Goal: Task Accomplishment & Management: Manage account settings

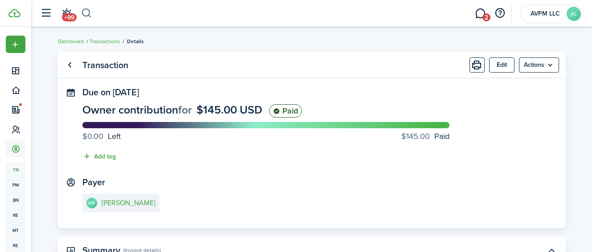
click at [84, 13] on button "button" at bounding box center [86, 13] width 11 height 15
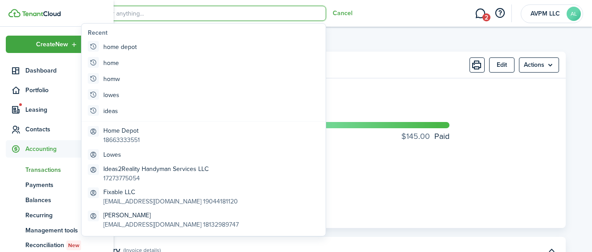
click at [46, 171] on span "Transactions" at bounding box center [66, 169] width 82 height 9
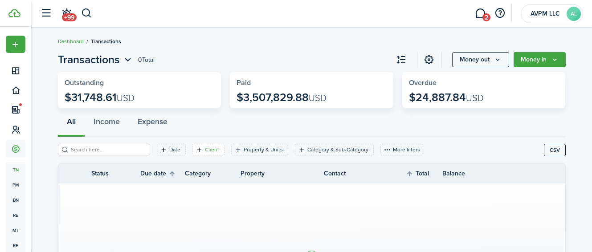
click at [205, 150] on filter-tag-label "Client" at bounding box center [212, 150] width 14 height 8
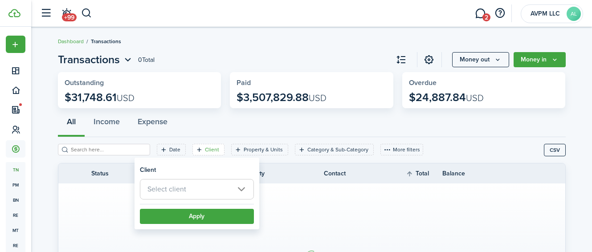
click at [200, 189] on span "Select client" at bounding box center [196, 190] width 113 height 20
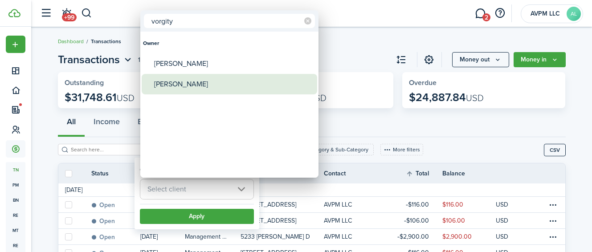
type input "vorgity"
click at [182, 85] on div "[PERSON_NAME]" at bounding box center [233, 84] width 158 height 21
type input "[PERSON_NAME]"
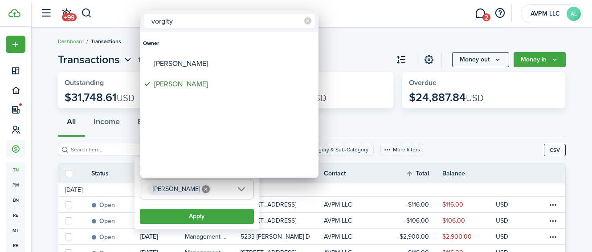
click at [192, 214] on div at bounding box center [296, 126] width 735 height 395
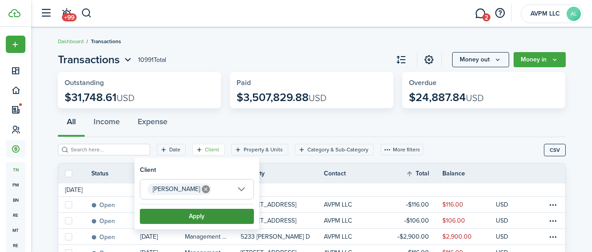
click at [193, 216] on button "Apply" at bounding box center [197, 216] width 114 height 15
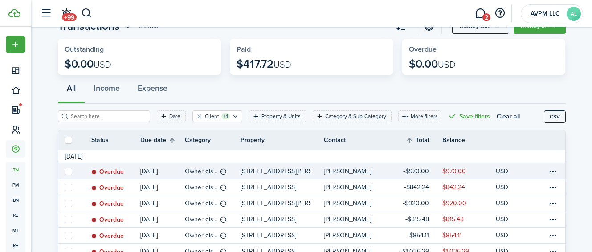
scroll to position [46, 0]
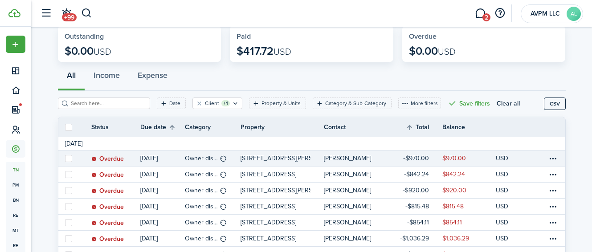
click at [70, 160] on label at bounding box center [68, 158] width 7 height 7
click at [65, 159] on input "checkbox" at bounding box center [65, 158] width 0 height 0
checkbox input "true"
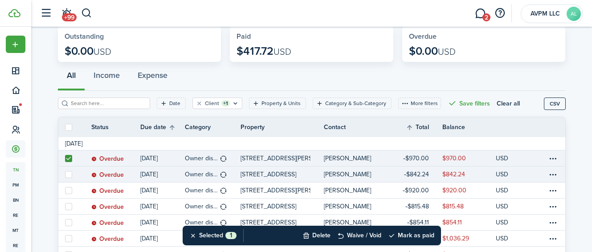
click at [70, 177] on label at bounding box center [68, 174] width 7 height 7
click at [65, 175] on input "checkbox" at bounding box center [65, 174] width 0 height 0
checkbox input "true"
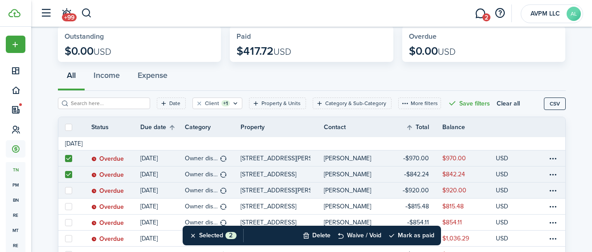
click at [71, 193] on label at bounding box center [68, 190] width 7 height 7
click at [65, 191] on input "checkbox" at bounding box center [65, 190] width 0 height 0
checkbox input "true"
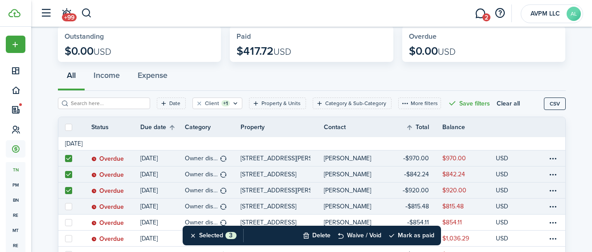
click at [71, 208] on label at bounding box center [68, 206] width 7 height 7
click at [65, 207] on input "checkbox" at bounding box center [65, 206] width 0 height 0
checkbox input "true"
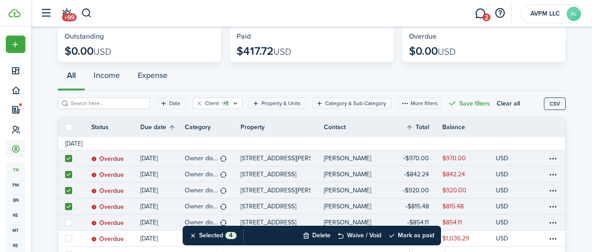
click at [71, 220] on label at bounding box center [68, 222] width 7 height 7
click at [65, 222] on input "checkbox" at bounding box center [65, 222] width 0 height 0
checkbox input "true"
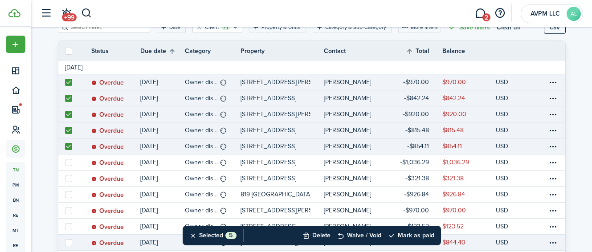
scroll to position [162, 0]
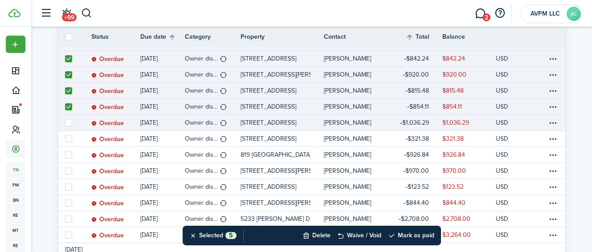
click at [69, 123] on label at bounding box center [68, 122] width 7 height 7
click at [65, 123] on input "checkbox" at bounding box center [65, 123] width 0 height 0
checkbox input "true"
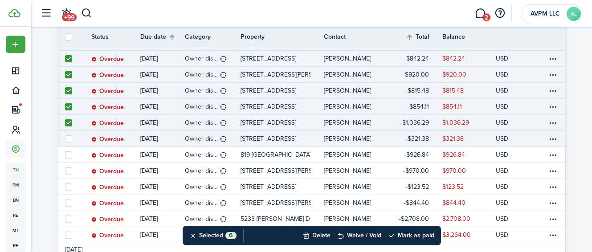
click at [69, 140] on label at bounding box center [68, 138] width 7 height 7
click at [65, 139] on input "checkbox" at bounding box center [65, 139] width 0 height 0
checkbox input "true"
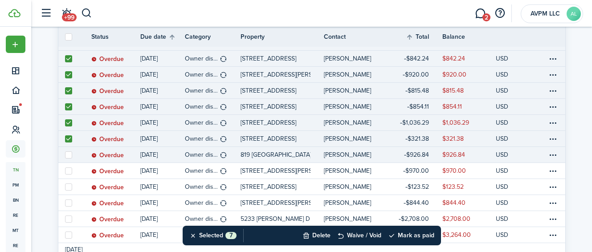
click at [71, 157] on label at bounding box center [68, 155] width 7 height 7
click at [65, 155] on input "checkbox" at bounding box center [65, 155] width 0 height 0
checkbox input "true"
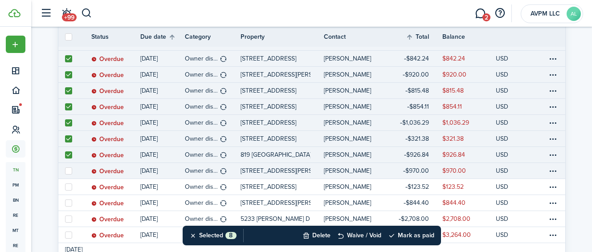
click at [69, 169] on label at bounding box center [68, 171] width 7 height 7
click at [65, 171] on input "checkbox" at bounding box center [65, 171] width 0 height 0
checkbox input "true"
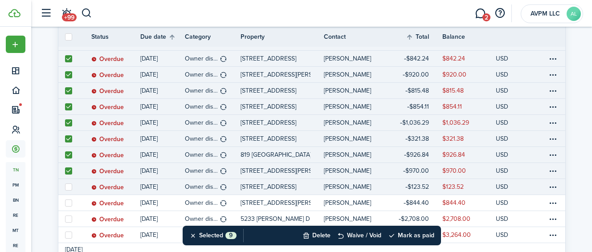
drag, startPoint x: 69, startPoint y: 184, endPoint x: 70, endPoint y: 191, distance: 7.6
click at [69, 184] on label at bounding box center [68, 187] width 7 height 7
click at [65, 187] on input "checkbox" at bounding box center [65, 187] width 0 height 0
checkbox input "true"
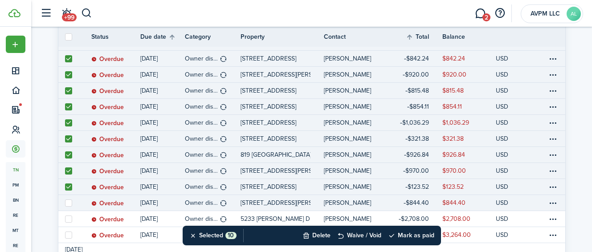
click at [69, 201] on label at bounding box center [68, 203] width 7 height 7
click at [65, 203] on input "checkbox" at bounding box center [65, 203] width 0 height 0
checkbox input "true"
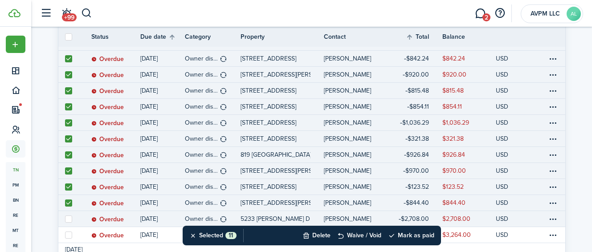
click at [70, 218] on label at bounding box center [68, 219] width 7 height 7
click at [65, 219] on input "checkbox" at bounding box center [65, 219] width 0 height 0
checkbox input "true"
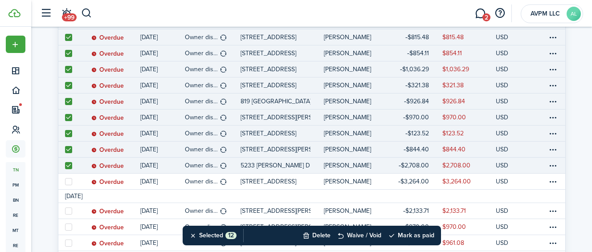
scroll to position [290, 0]
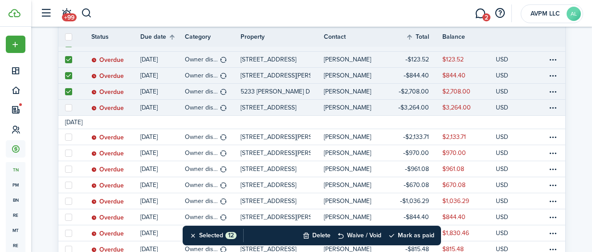
click at [70, 110] on label at bounding box center [68, 107] width 7 height 7
click at [65, 108] on input "checkbox" at bounding box center [65, 107] width 0 height 0
checkbox input "true"
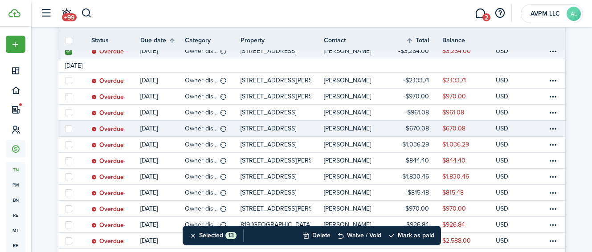
scroll to position [350, 0]
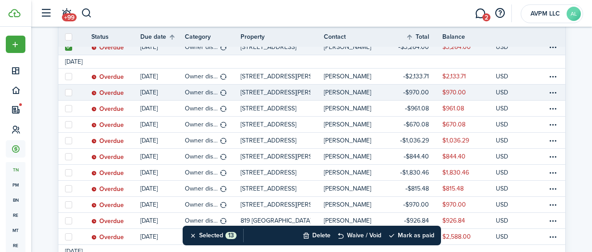
click at [69, 85] on link at bounding box center [68, 93] width 20 height 16
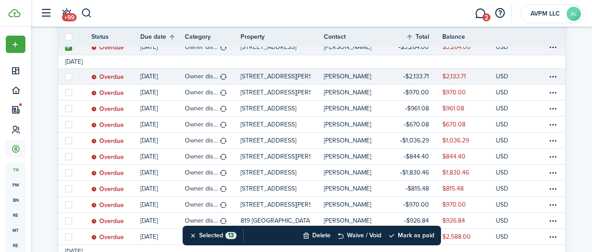
click at [69, 74] on label at bounding box center [68, 76] width 7 height 7
click at [65, 76] on input "checkbox" at bounding box center [65, 76] width 0 height 0
checkbox input "true"
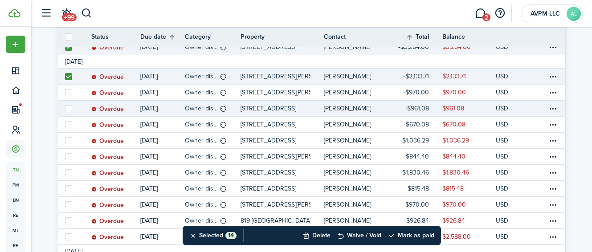
drag, startPoint x: 69, startPoint y: 90, endPoint x: 70, endPoint y: 107, distance: 16.5
click at [69, 91] on label at bounding box center [68, 92] width 7 height 7
click at [65, 92] on input "checkbox" at bounding box center [65, 92] width 0 height 0
checkbox input "true"
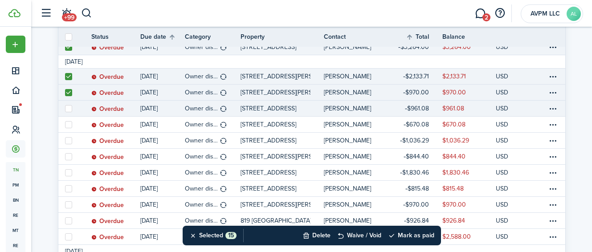
click at [67, 108] on label at bounding box center [68, 108] width 7 height 7
click at [65, 108] on input "checkbox" at bounding box center [65, 108] width 0 height 0
checkbox input "true"
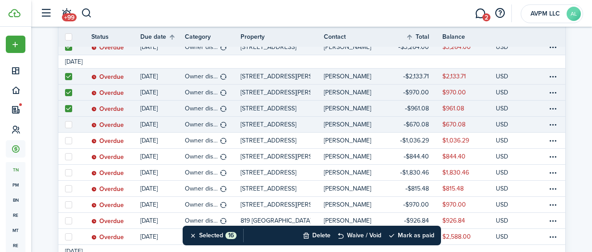
click at [68, 125] on label at bounding box center [68, 124] width 7 height 7
click at [65, 125] on input "checkbox" at bounding box center [65, 124] width 0 height 0
checkbox input "true"
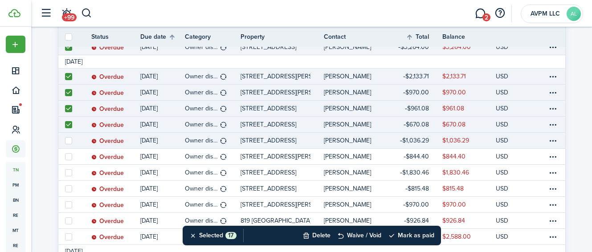
click at [72, 139] on link at bounding box center [68, 141] width 20 height 16
click at [66, 141] on label at bounding box center [68, 140] width 7 height 7
click at [65, 141] on input "checkbox" at bounding box center [65, 140] width 0 height 0
checkbox input "true"
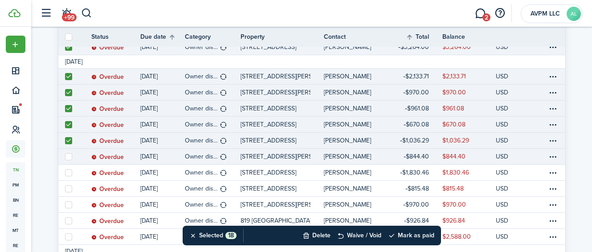
click at [68, 155] on label at bounding box center [68, 156] width 7 height 7
click at [65, 156] on input "checkbox" at bounding box center [65, 156] width 0 height 0
checkbox input "true"
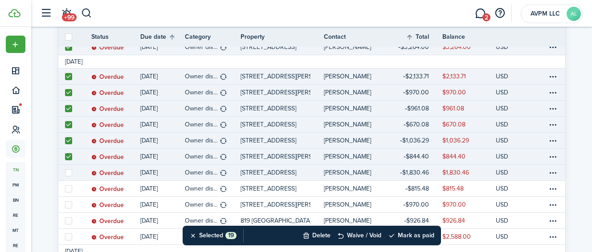
click at [67, 173] on label at bounding box center [68, 172] width 7 height 7
click at [65, 173] on input "checkbox" at bounding box center [65, 172] width 0 height 0
checkbox input "true"
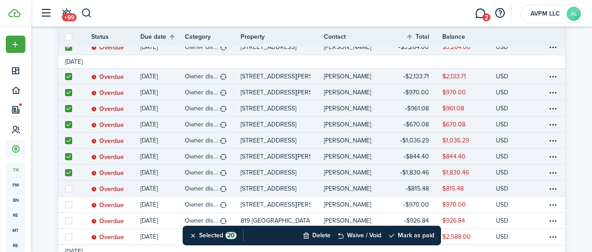
click at [68, 189] on label at bounding box center [68, 188] width 7 height 7
click at [65, 189] on input "checkbox" at bounding box center [65, 189] width 0 height 0
checkbox input "true"
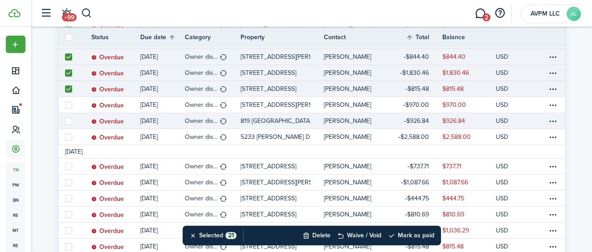
scroll to position [451, 0]
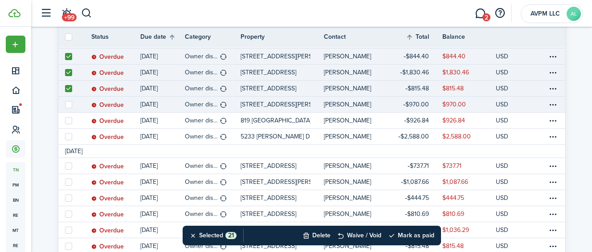
click at [69, 106] on label at bounding box center [68, 104] width 7 height 7
click at [65, 105] on input "checkbox" at bounding box center [65, 104] width 0 height 0
checkbox input "true"
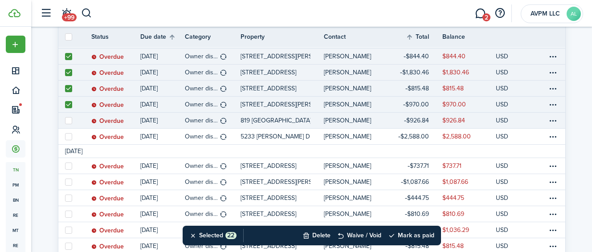
drag, startPoint x: 70, startPoint y: 115, endPoint x: 69, endPoint y: 120, distance: 5.4
click at [70, 116] on link at bounding box center [68, 121] width 20 height 16
click at [69, 120] on label at bounding box center [68, 120] width 7 height 7
click at [65, 120] on input "checkbox" at bounding box center [65, 120] width 0 height 0
checkbox input "true"
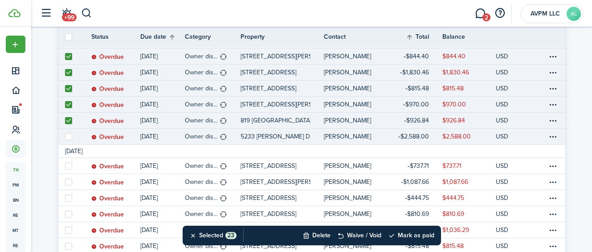
click at [70, 132] on link at bounding box center [68, 137] width 20 height 16
click at [70, 139] on link at bounding box center [68, 137] width 20 height 16
click at [70, 138] on label at bounding box center [68, 136] width 7 height 7
click at [65, 137] on input "checkbox" at bounding box center [65, 136] width 0 height 0
checkbox input "true"
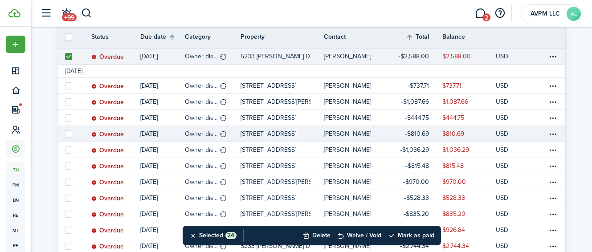
scroll to position [535, 0]
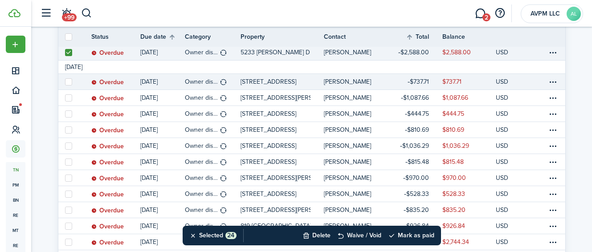
click at [68, 80] on label at bounding box center [68, 81] width 7 height 7
click at [65, 82] on input "checkbox" at bounding box center [65, 82] width 0 height 0
checkbox input "true"
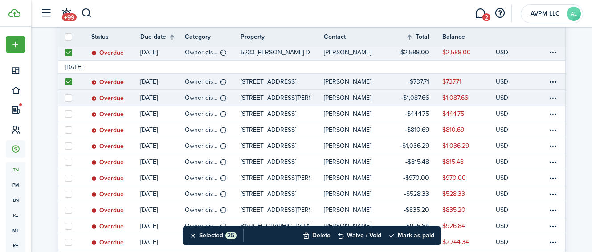
click at [67, 99] on label at bounding box center [68, 97] width 7 height 7
click at [65, 98] on input "checkbox" at bounding box center [65, 98] width 0 height 0
checkbox input "true"
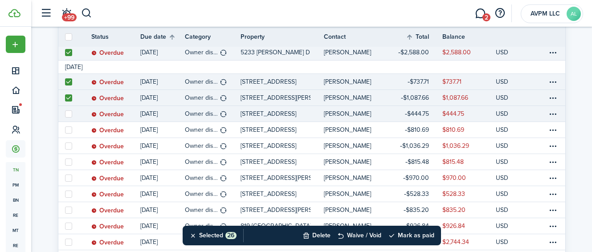
click at [68, 113] on label at bounding box center [68, 114] width 7 height 7
click at [65, 114] on input "checkbox" at bounding box center [65, 114] width 0 height 0
checkbox input "true"
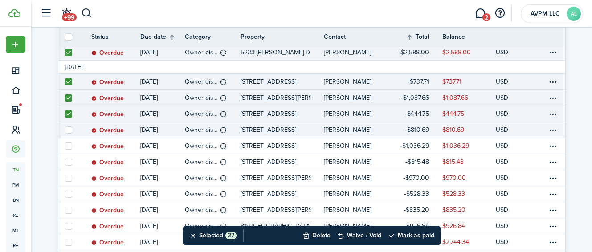
click at [69, 129] on label at bounding box center [68, 130] width 7 height 7
click at [65, 130] on input "checkbox" at bounding box center [65, 130] width 0 height 0
checkbox input "true"
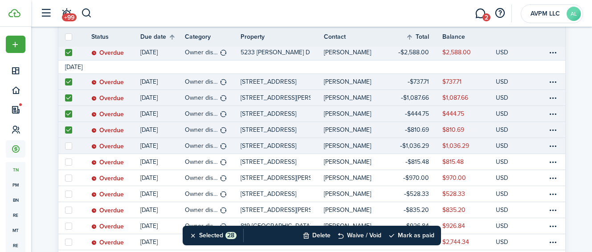
drag, startPoint x: 69, startPoint y: 145, endPoint x: 70, endPoint y: 150, distance: 4.5
click at [69, 145] on label at bounding box center [68, 146] width 7 height 7
click at [65, 146] on input "checkbox" at bounding box center [65, 146] width 0 height 0
checkbox input "true"
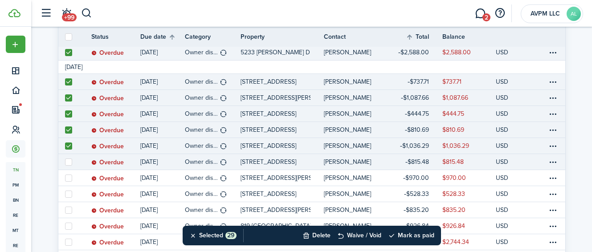
click at [70, 163] on label at bounding box center [68, 162] width 7 height 7
click at [65, 162] on input "checkbox" at bounding box center [65, 162] width 0 height 0
checkbox input "true"
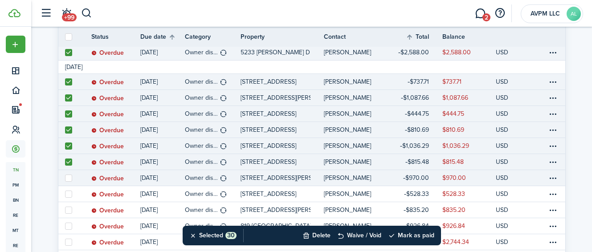
drag, startPoint x: 68, startPoint y: 175, endPoint x: 68, endPoint y: 181, distance: 5.3
click at [68, 176] on label at bounding box center [68, 178] width 7 height 7
click at [65, 178] on input "checkbox" at bounding box center [65, 178] width 0 height 0
checkbox input "true"
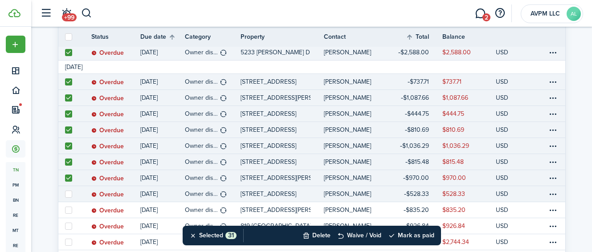
click at [70, 193] on label at bounding box center [68, 194] width 7 height 7
click at [65, 194] on input "checkbox" at bounding box center [65, 194] width 0 height 0
checkbox input "true"
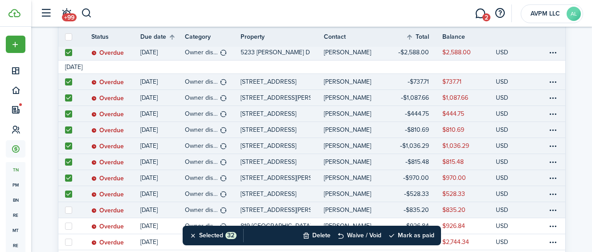
click at [69, 212] on label at bounding box center [68, 210] width 7 height 7
click at [65, 210] on input "checkbox" at bounding box center [65, 210] width 0 height 0
checkbox input "true"
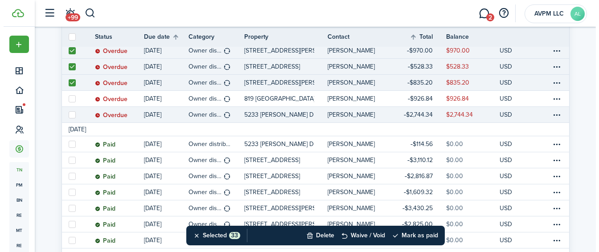
scroll to position [662, 0]
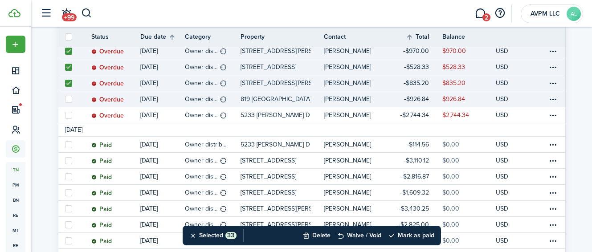
click at [70, 98] on label at bounding box center [68, 99] width 7 height 7
click at [65, 99] on input "checkbox" at bounding box center [65, 99] width 0 height 0
checkbox input "true"
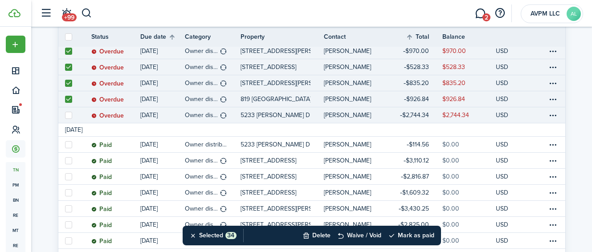
click at [68, 114] on label at bounding box center [68, 115] width 7 height 7
click at [65, 115] on input "checkbox" at bounding box center [65, 115] width 0 height 0
checkbox input "true"
click at [320, 234] on button "Delete" at bounding box center [317, 236] width 28 height 20
click at [421, 237] on button "Confirm" at bounding box center [411, 236] width 36 height 12
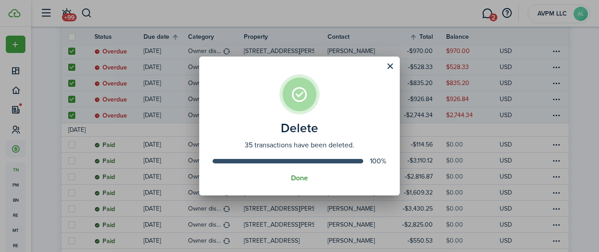
click at [296, 178] on button "Done" at bounding box center [299, 178] width 17 height 8
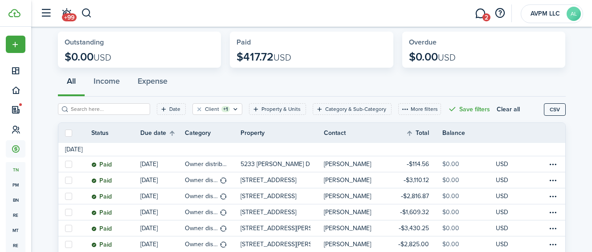
scroll to position [40, 0]
click at [169, 110] on filter-tag-label "Date" at bounding box center [174, 110] width 11 height 8
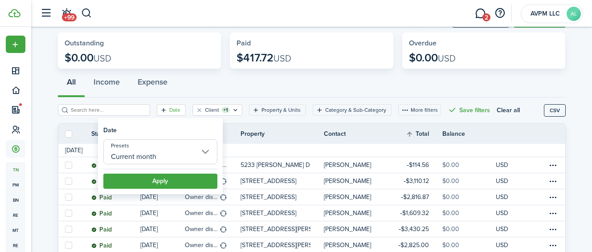
click at [194, 156] on input "Current month" at bounding box center [160, 151] width 114 height 25
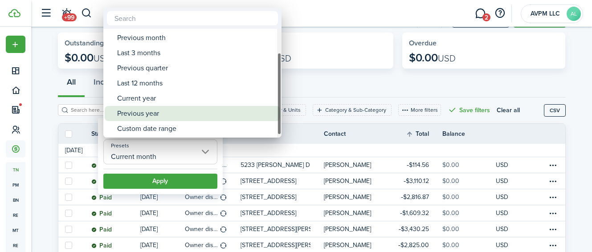
click at [176, 115] on div "Previous year" at bounding box center [196, 113] width 158 height 15
type input "Previous year"
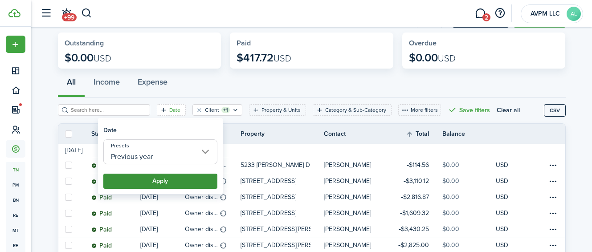
click at [176, 183] on button "Apply" at bounding box center [160, 181] width 114 height 15
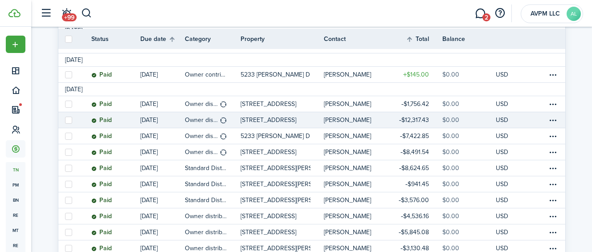
scroll to position [175, 0]
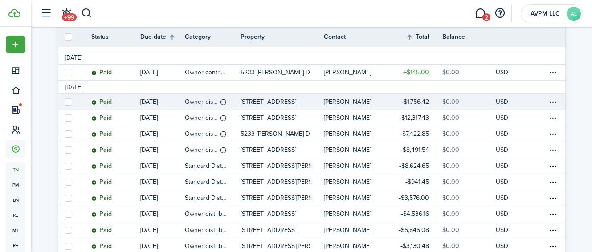
click at [69, 102] on label at bounding box center [68, 101] width 7 height 7
click at [65, 102] on input "checkbox" at bounding box center [65, 102] width 0 height 0
checkbox input "true"
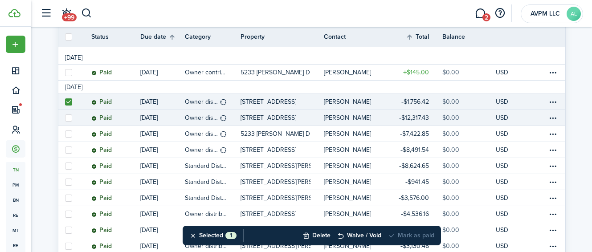
click at [70, 117] on label at bounding box center [68, 118] width 7 height 7
click at [65, 118] on input "checkbox" at bounding box center [65, 118] width 0 height 0
checkbox input "true"
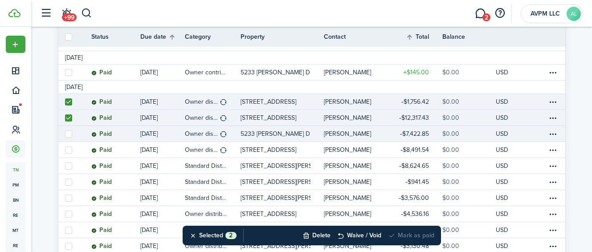
click at [68, 131] on label at bounding box center [68, 134] width 7 height 7
click at [65, 134] on input "checkbox" at bounding box center [65, 134] width 0 height 0
checkbox input "true"
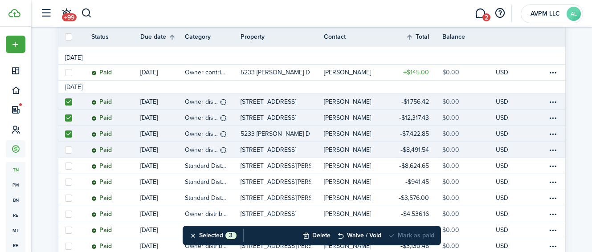
click at [68, 147] on label at bounding box center [68, 150] width 7 height 7
click at [65, 150] on input "checkbox" at bounding box center [65, 150] width 0 height 0
checkbox input "true"
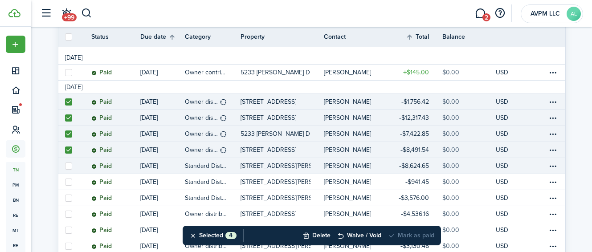
click at [70, 163] on label at bounding box center [68, 166] width 7 height 7
click at [65, 166] on input "checkbox" at bounding box center [65, 166] width 0 height 0
checkbox input "true"
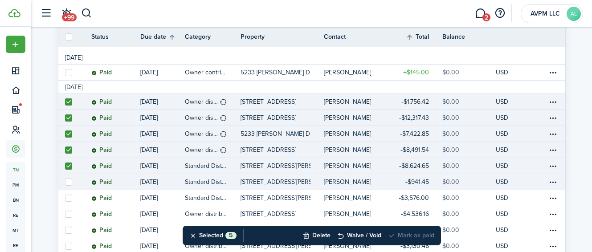
click at [69, 178] on link at bounding box center [68, 182] width 20 height 16
click at [67, 183] on label at bounding box center [68, 182] width 7 height 7
click at [65, 182] on input "checkbox" at bounding box center [65, 182] width 0 height 0
checkbox input "true"
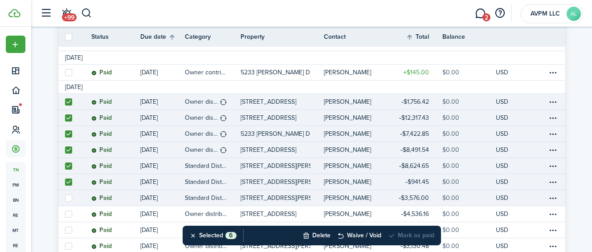
click at [69, 196] on label at bounding box center [68, 198] width 7 height 7
click at [65, 198] on input "checkbox" at bounding box center [65, 198] width 0 height 0
checkbox input "true"
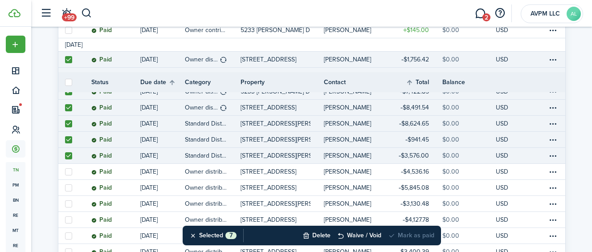
scroll to position [309, 0]
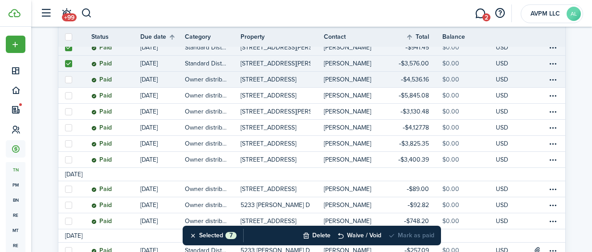
click at [69, 82] on label at bounding box center [68, 79] width 7 height 7
click at [65, 80] on input "checkbox" at bounding box center [65, 79] width 0 height 0
checkbox input "true"
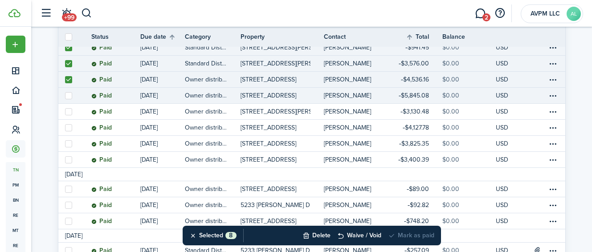
click at [69, 96] on label at bounding box center [68, 95] width 7 height 7
click at [65, 96] on input "checkbox" at bounding box center [65, 95] width 0 height 0
checkbox input "true"
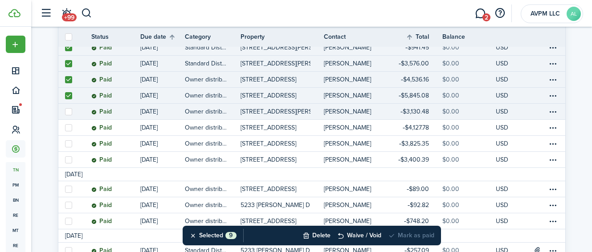
click at [70, 112] on label at bounding box center [68, 111] width 7 height 7
click at [65, 112] on input "checkbox" at bounding box center [65, 111] width 0 height 0
checkbox input "true"
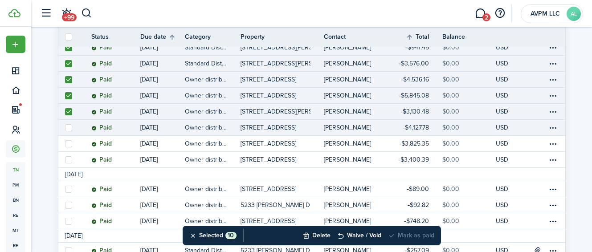
click at [69, 128] on label at bounding box center [68, 127] width 7 height 7
click at [65, 128] on input "checkbox" at bounding box center [65, 127] width 0 height 0
checkbox input "true"
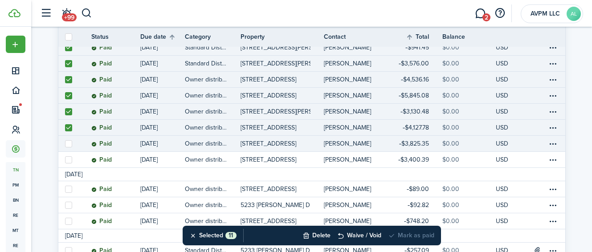
click at [69, 145] on label at bounding box center [68, 143] width 7 height 7
click at [65, 144] on input "checkbox" at bounding box center [65, 144] width 0 height 0
checkbox input "true"
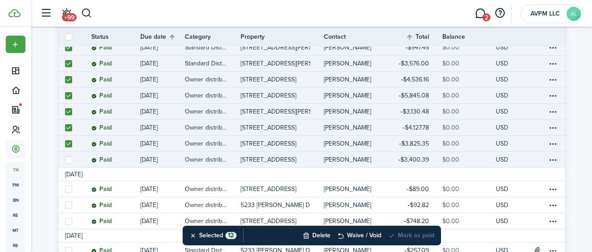
drag, startPoint x: 70, startPoint y: 159, endPoint x: 74, endPoint y: 157, distance: 4.6
click at [70, 159] on label at bounding box center [68, 159] width 7 height 7
click at [65, 160] on input "checkbox" at bounding box center [65, 160] width 0 height 0
checkbox input "true"
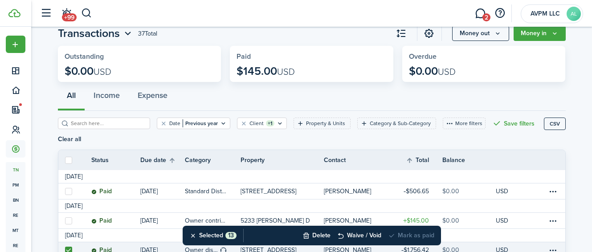
scroll to position [29, 0]
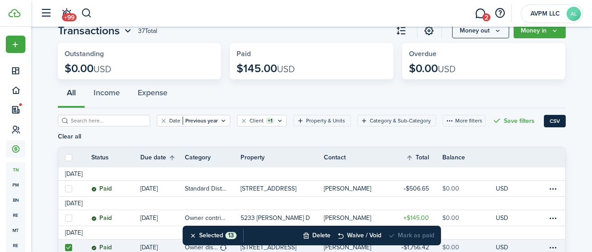
click at [556, 122] on button "CSV" at bounding box center [555, 121] width 22 height 12
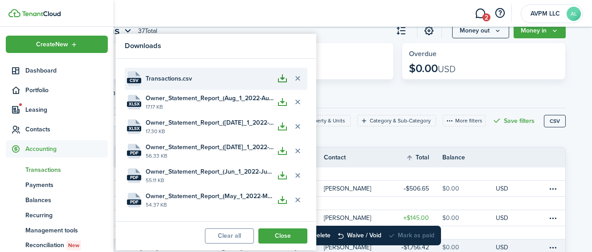
click at [282, 77] on button "button" at bounding box center [282, 78] width 15 height 15
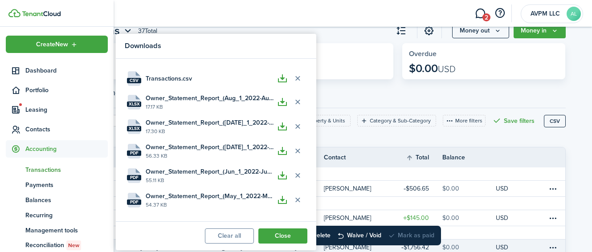
click at [353, 84] on div "All Income Expense" at bounding box center [312, 95] width 508 height 27
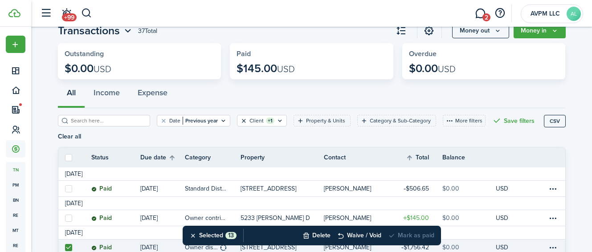
click at [240, 120] on button "Clear filter" at bounding box center [244, 120] width 8 height 7
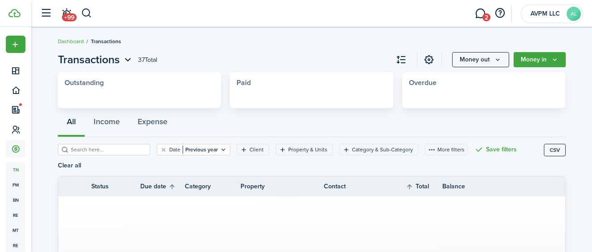
click at [232, 121] on div "All Income Expense" at bounding box center [312, 124] width 508 height 27
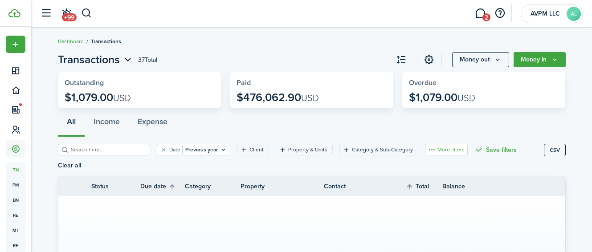
click at [444, 153] on button "More filters" at bounding box center [446, 150] width 43 height 12
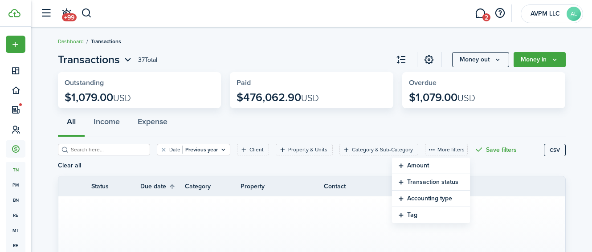
click at [428, 165] on button "Amount" at bounding box center [431, 166] width 78 height 16
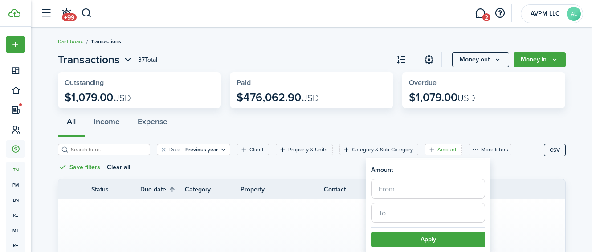
click at [406, 189] on input "text" at bounding box center [428, 189] width 114 height 20
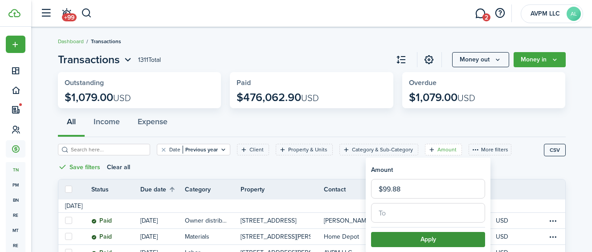
type input "$99.88"
click at [400, 237] on button "Apply" at bounding box center [428, 239] width 114 height 15
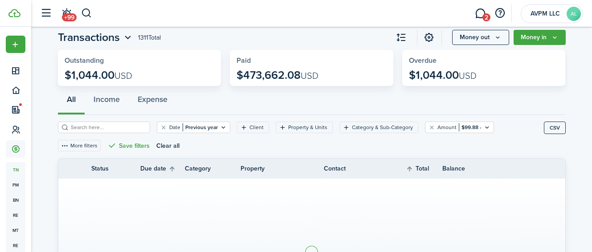
scroll to position [41, 0]
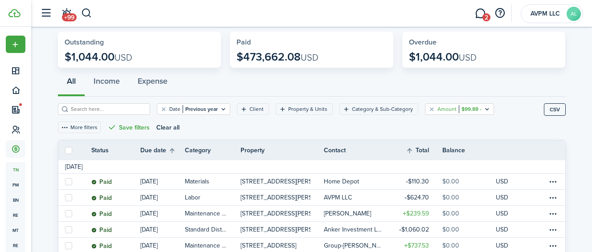
click at [459, 108] on filter-tag-value "$99.88 -" at bounding box center [470, 109] width 23 height 8
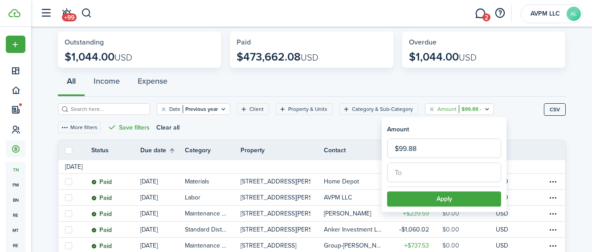
click at [431, 177] on input "text" at bounding box center [444, 173] width 114 height 20
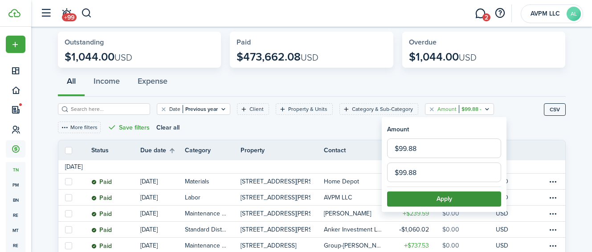
type input "$99.88"
click at [441, 198] on button "Apply" at bounding box center [444, 199] width 114 height 15
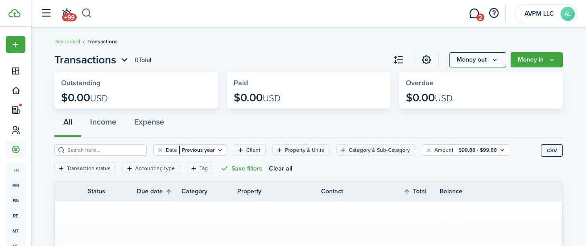
click at [84, 11] on button "button" at bounding box center [86, 13] width 11 height 15
